Goal: Check status: Check status

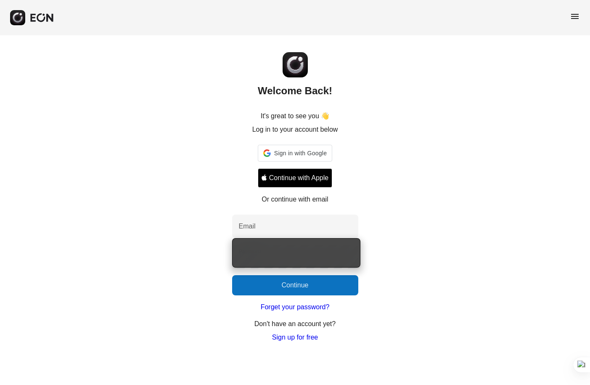
click at [383, 199] on div "Welcome Back! It's great to see you 👋 Log in to your account below Sign in with…" at bounding box center [295, 188] width 590 height 307
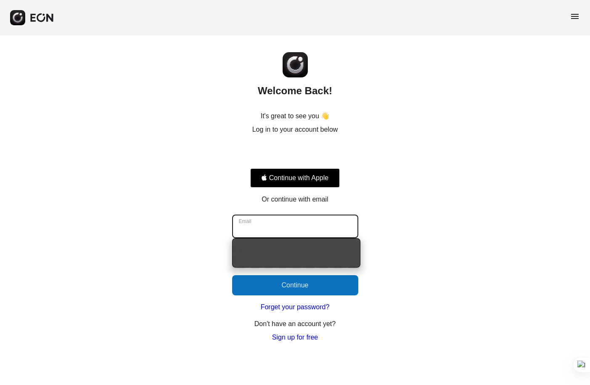
click at [264, 220] on input "Email" at bounding box center [295, 227] width 126 height 24
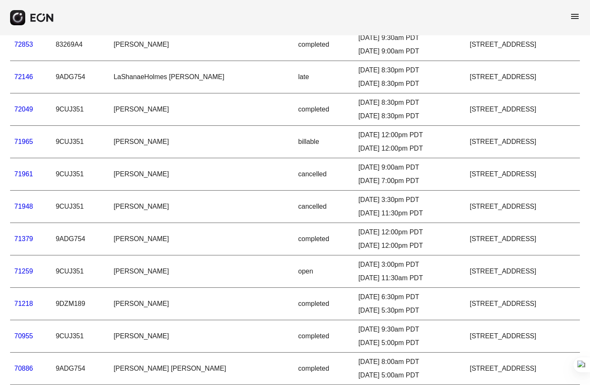
scroll to position [125, 0]
click at [26, 302] on link "71218" at bounding box center [23, 303] width 19 height 7
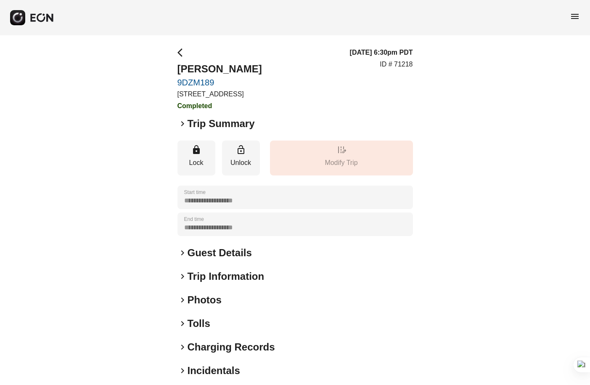
click at [183, 122] on span "keyboard_arrow_right" at bounding box center [183, 124] width 10 height 10
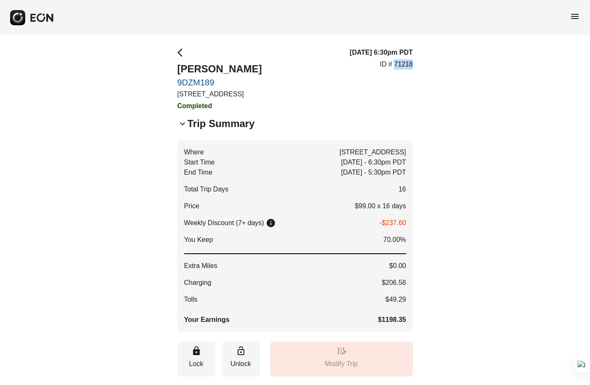
drag, startPoint x: 415, startPoint y: 64, endPoint x: 394, endPoint y: 64, distance: 21.0
click at [394, 64] on div "**********" at bounding box center [295, 328] width 590 height 586
copy p "71218"
drag, startPoint x: 257, startPoint y: 72, endPoint x: 181, endPoint y: 74, distance: 76.2
click at [181, 74] on h2 "[PERSON_NAME]" at bounding box center [220, 68] width 85 height 13
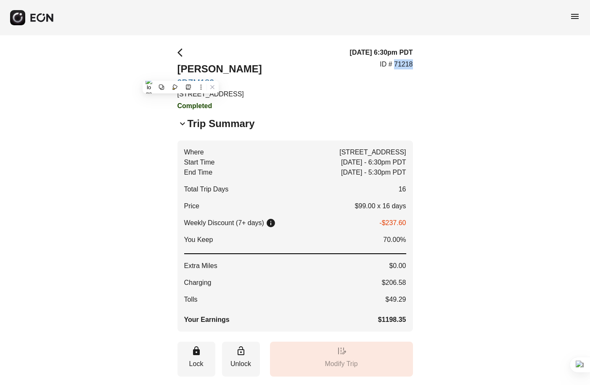
copy h2 "[PERSON_NAME]"
